Goal: Task Accomplishment & Management: Use online tool/utility

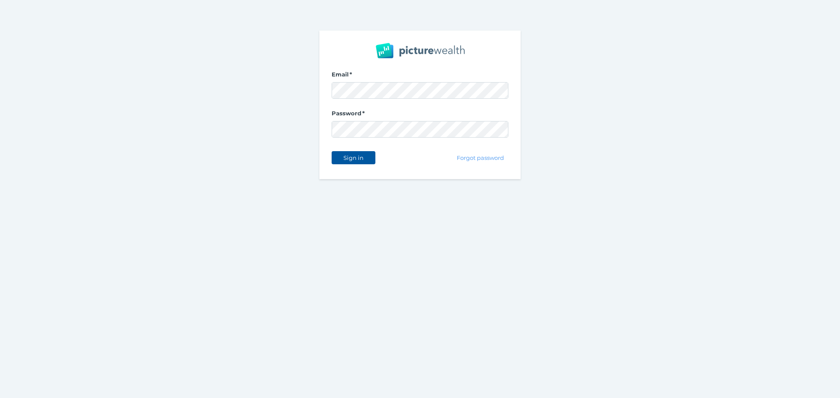
click at [349, 158] on span "Sign in" at bounding box center [353, 157] width 28 height 7
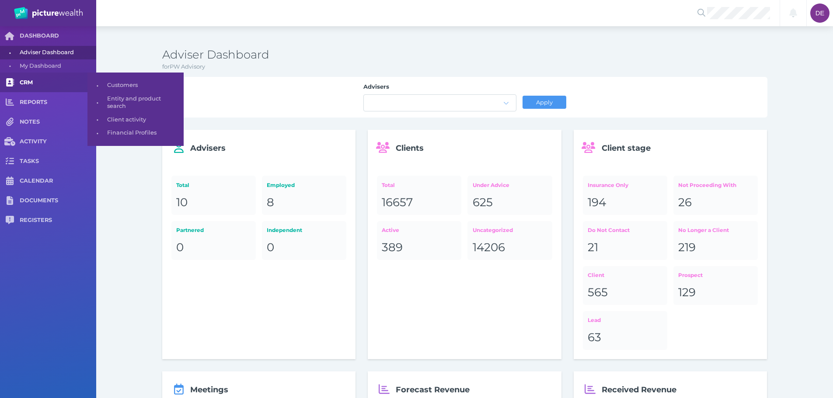
click at [42, 76] on link "CRM" at bounding box center [48, 83] width 96 height 20
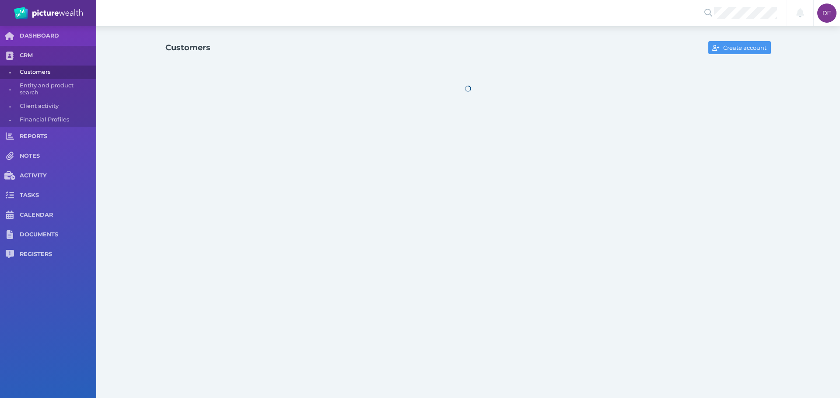
select select "25"
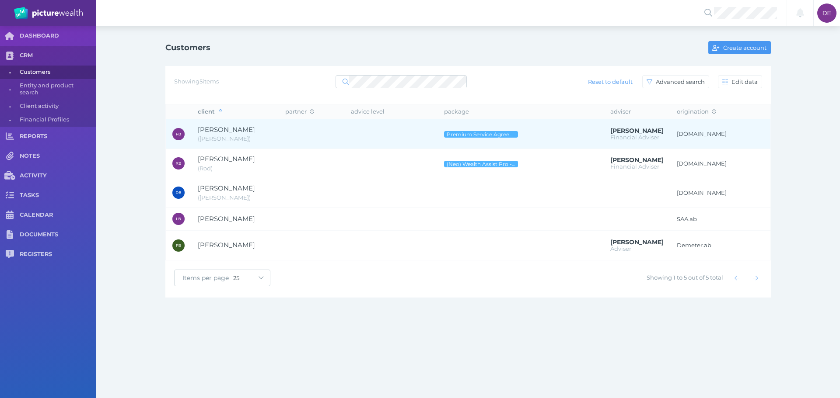
click at [264, 126] on span "[PERSON_NAME]" at bounding box center [235, 130] width 74 height 10
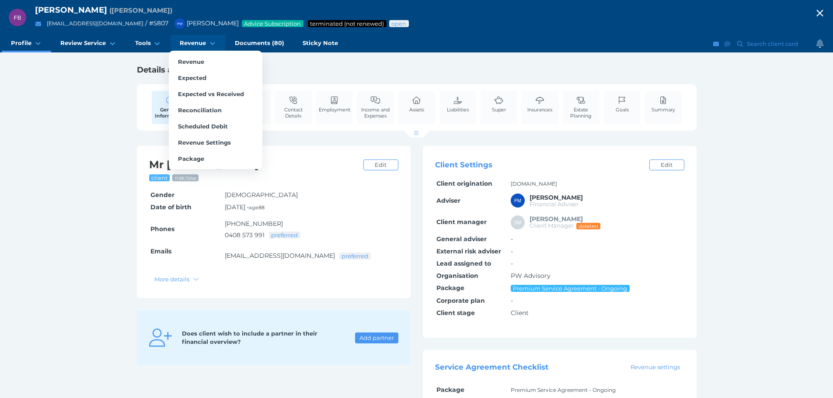
click at [199, 38] on link "Revenue" at bounding box center [198, 43] width 55 height 17
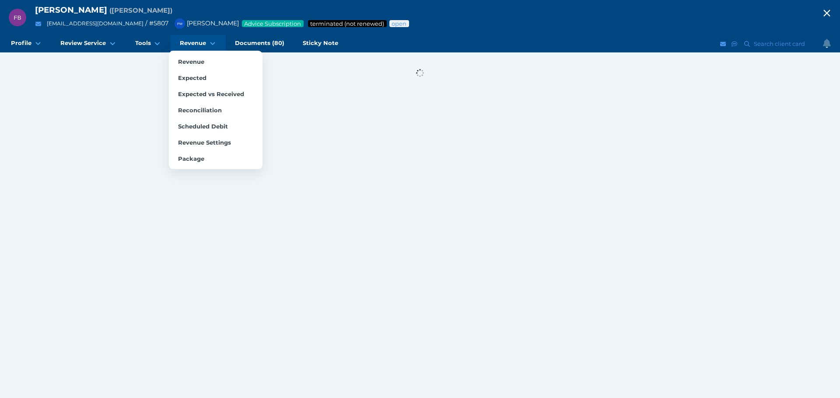
select select "25"
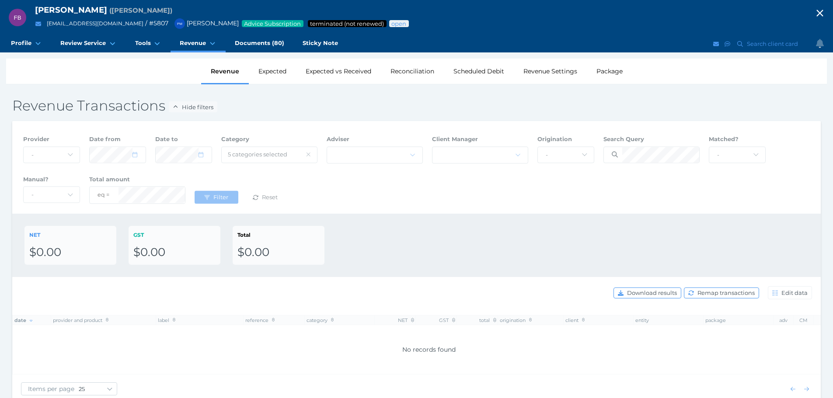
click at [258, 192] on span "button" at bounding box center [254, 193] width 11 height 7
